Goal: Find specific page/section: Find specific page/section

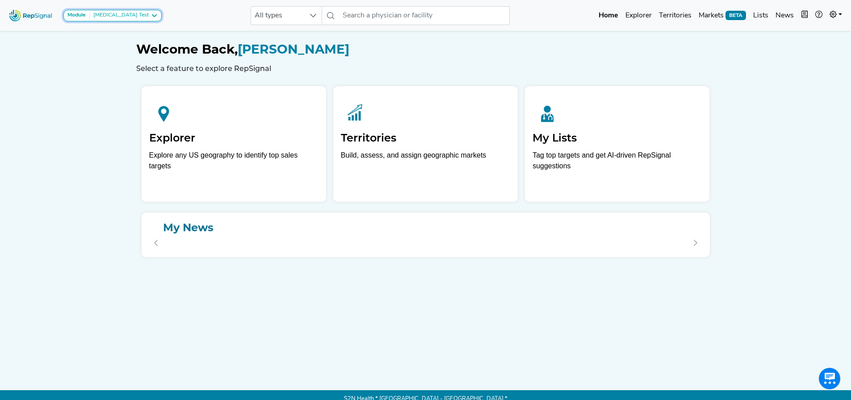
click at [112, 14] on div "[MEDICAL_DATA] Test" at bounding box center [119, 15] width 59 height 7
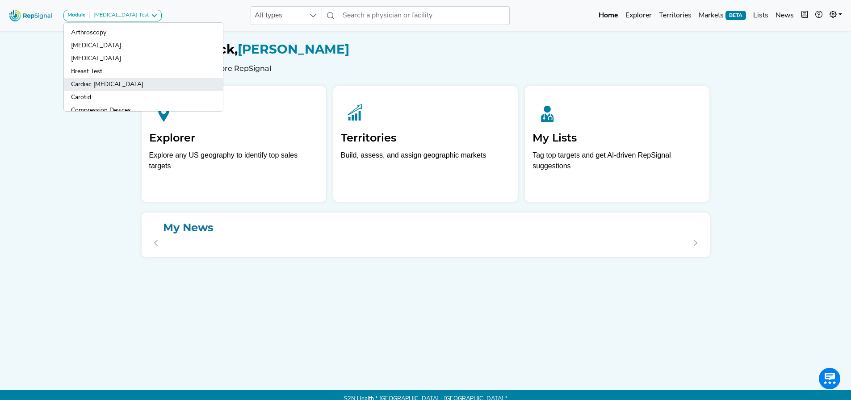
click at [101, 85] on link "Cardiac [MEDICAL_DATA]" at bounding box center [143, 84] width 159 height 13
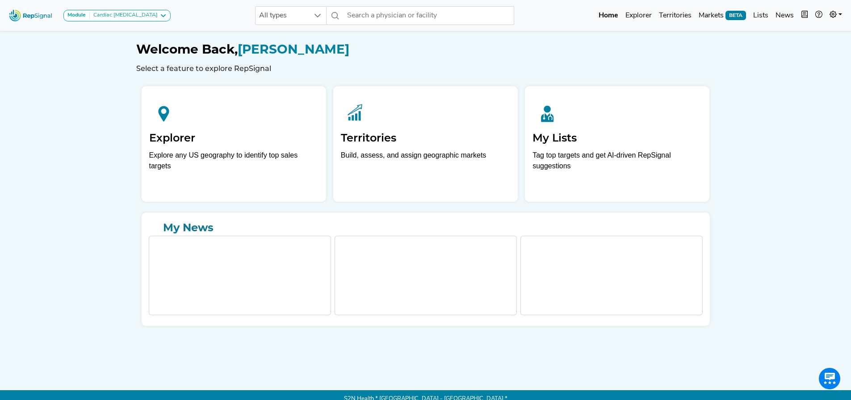
click at [707, 16] on link "Markets BETA" at bounding box center [722, 16] width 54 height 18
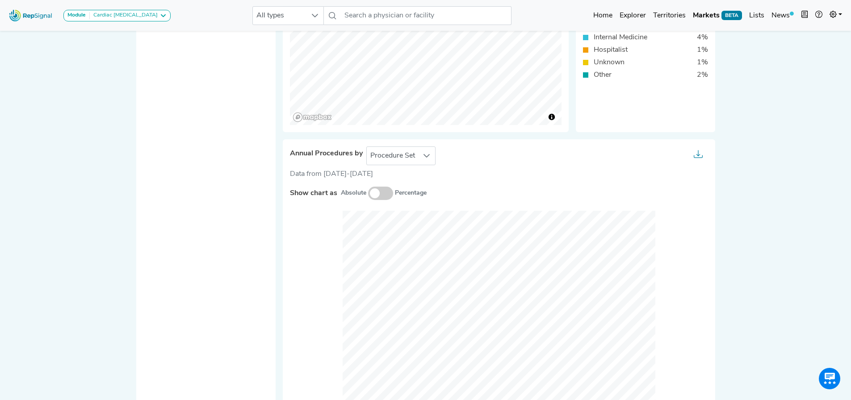
scroll to position [313, 0]
click at [397, 161] on span "Procedure Set" at bounding box center [393, 154] width 52 height 18
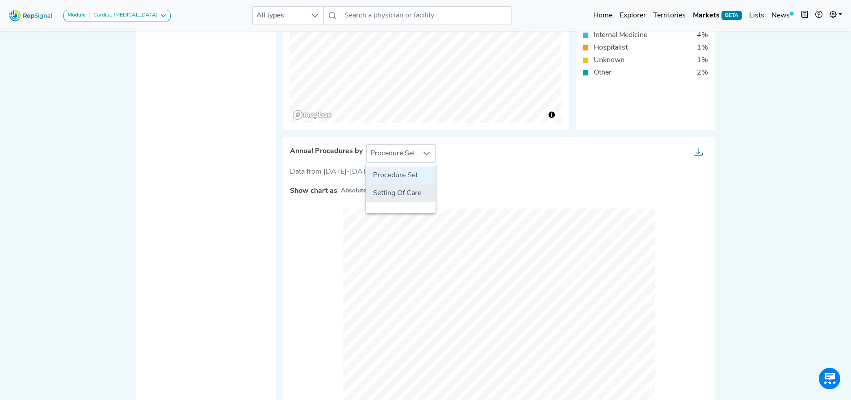
click at [401, 186] on li "Setting Of Care" at bounding box center [401, 193] width 70 height 18
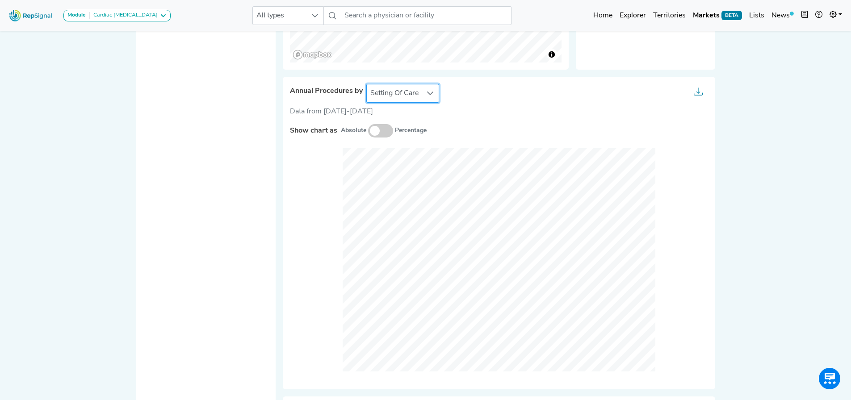
scroll to position [357, 7]
